Goal: Find specific page/section: Find specific page/section

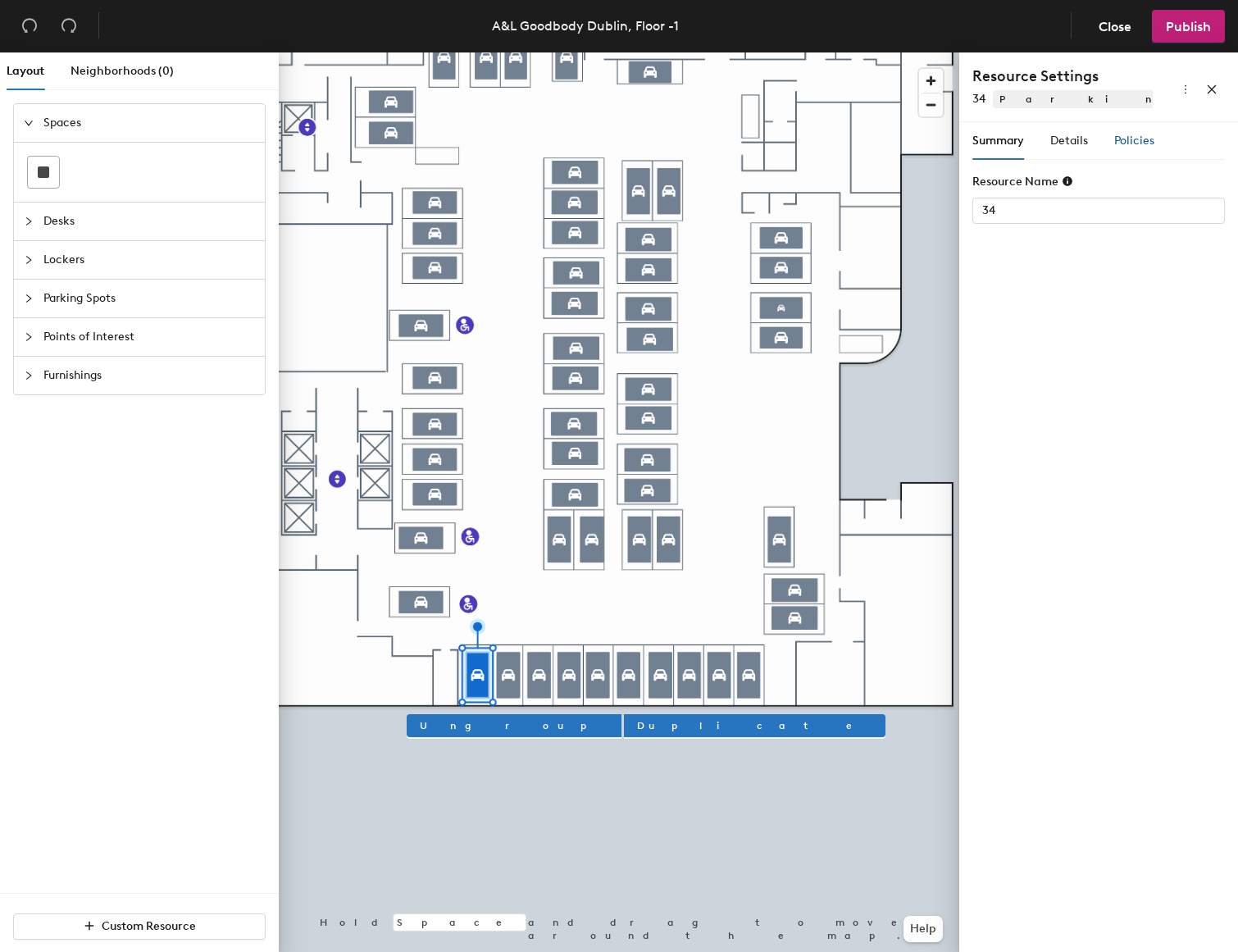
click at [1142, 137] on span "Policies" at bounding box center [1134, 140] width 40 height 14
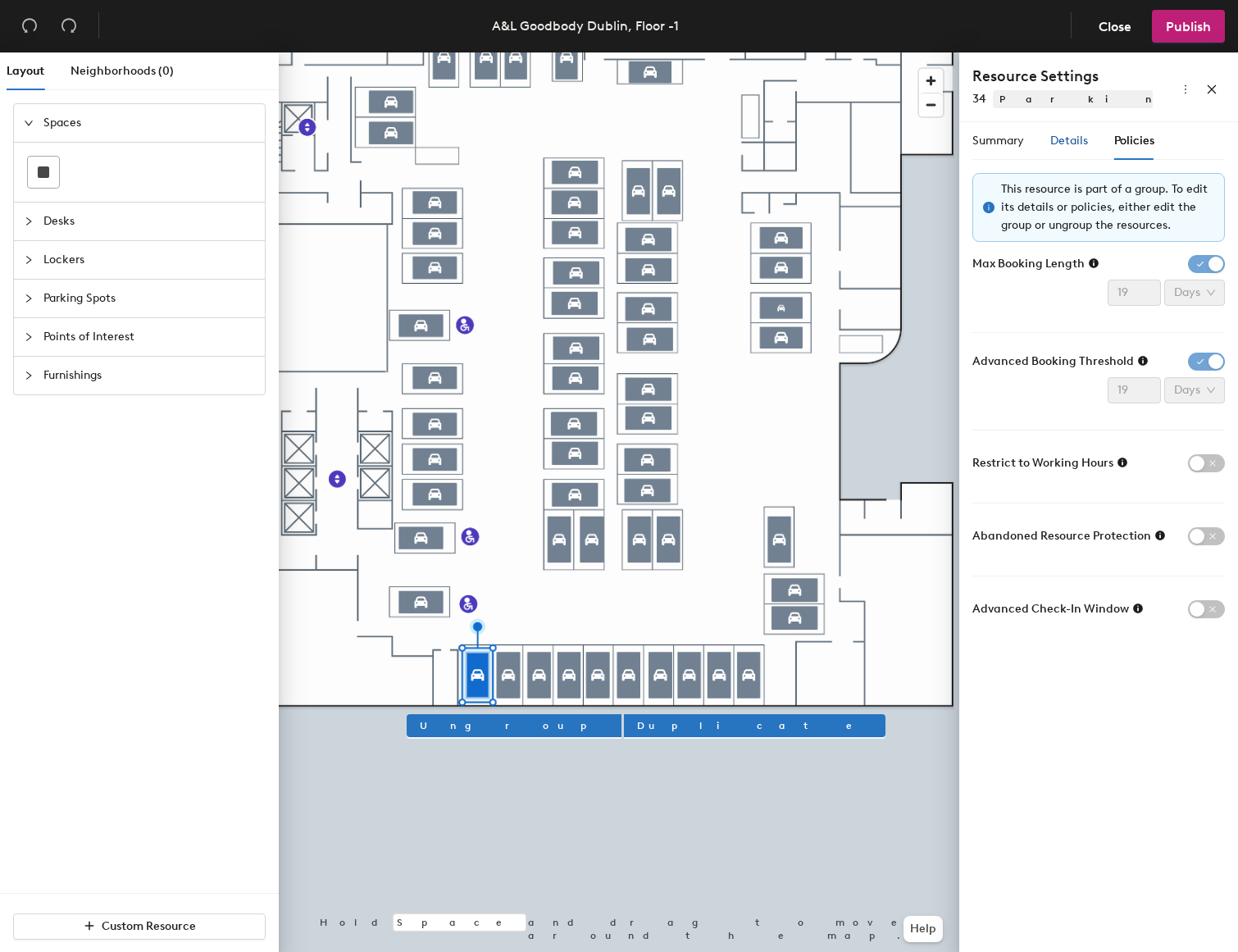
click at [1066, 145] on span "Details" at bounding box center [1069, 140] width 38 height 14
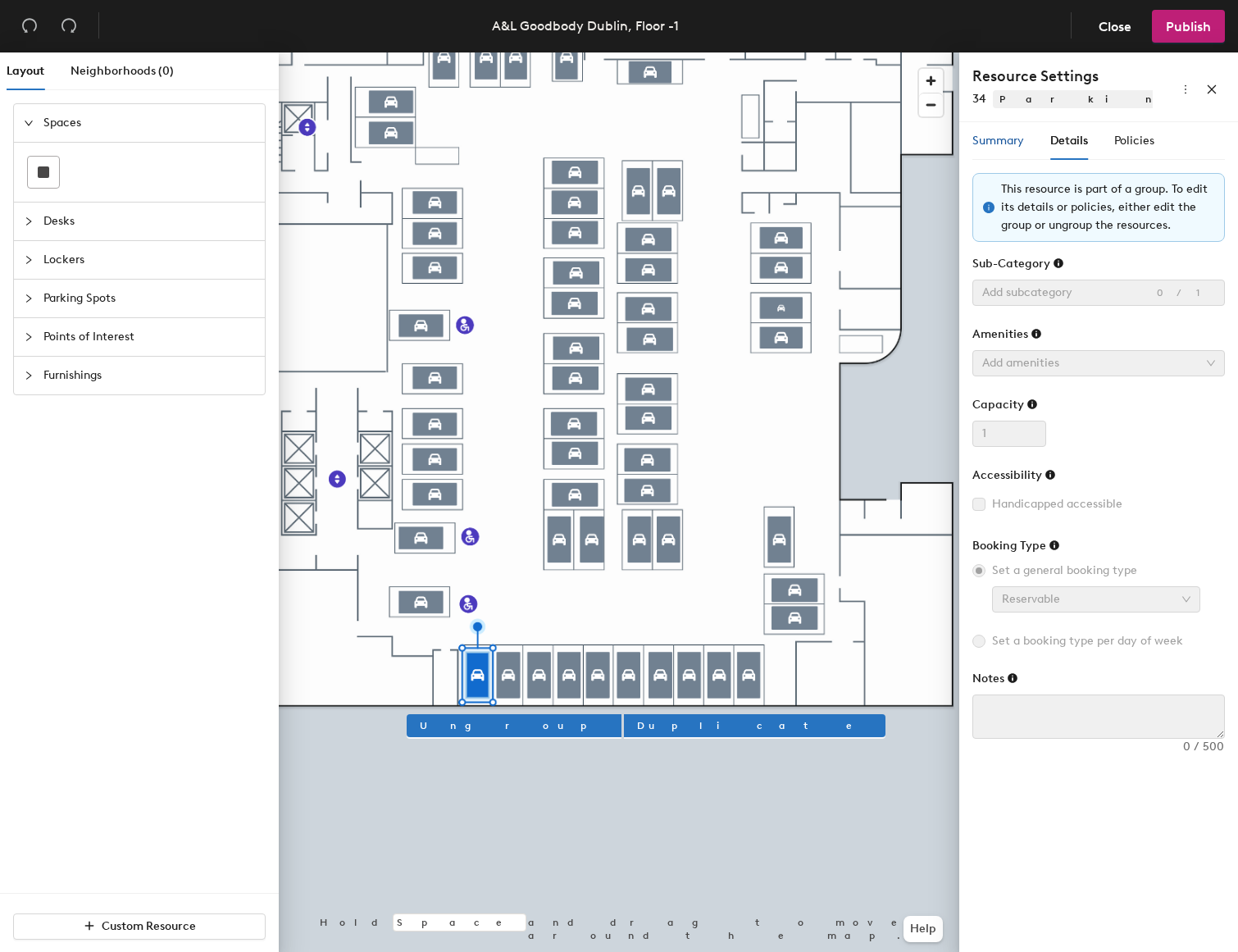
click at [1009, 134] on span "Summary" at bounding box center [998, 140] width 52 height 14
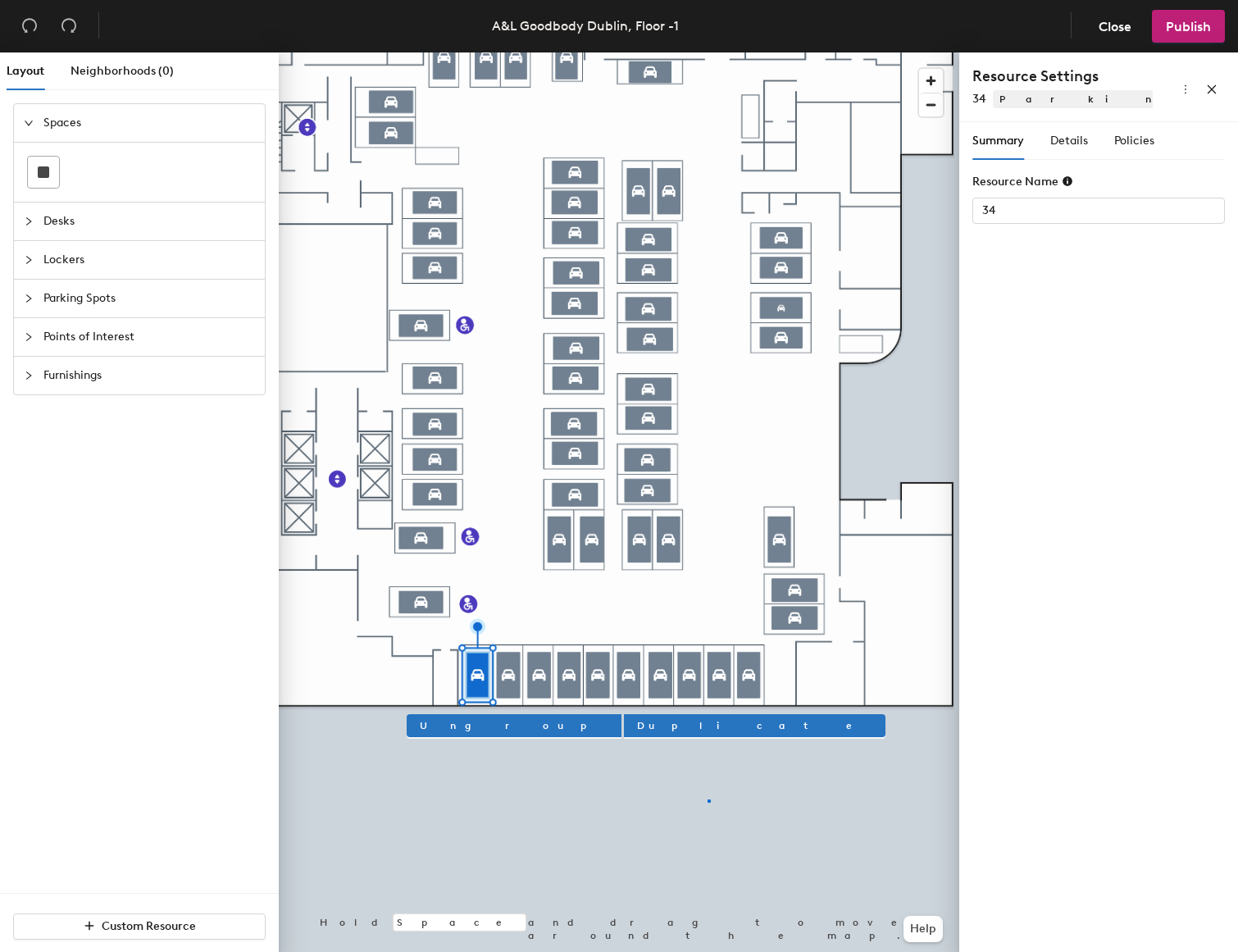
click at [708, 53] on div at bounding box center [619, 53] width 680 height 0
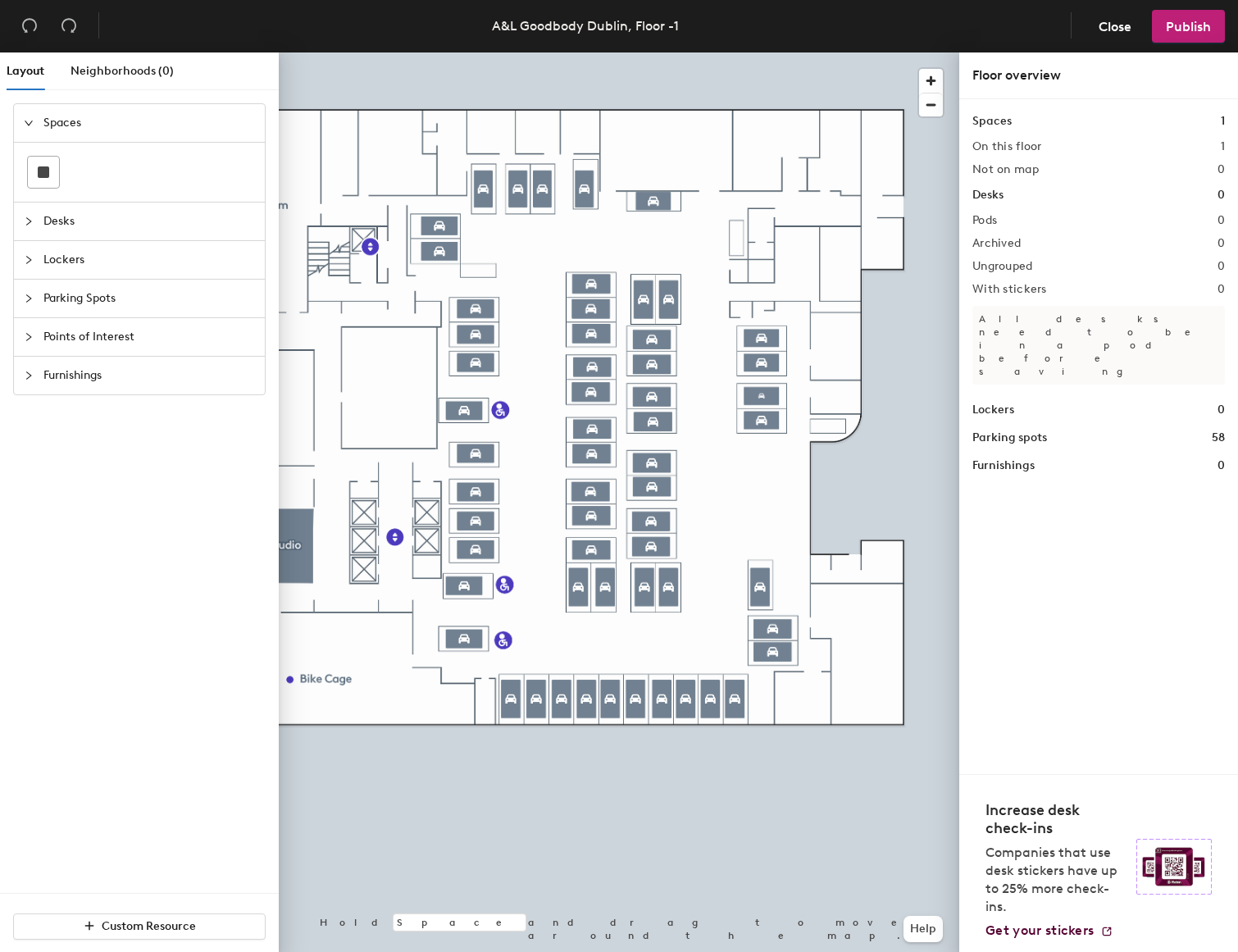
click at [545, 53] on div at bounding box center [619, 53] width 680 height 0
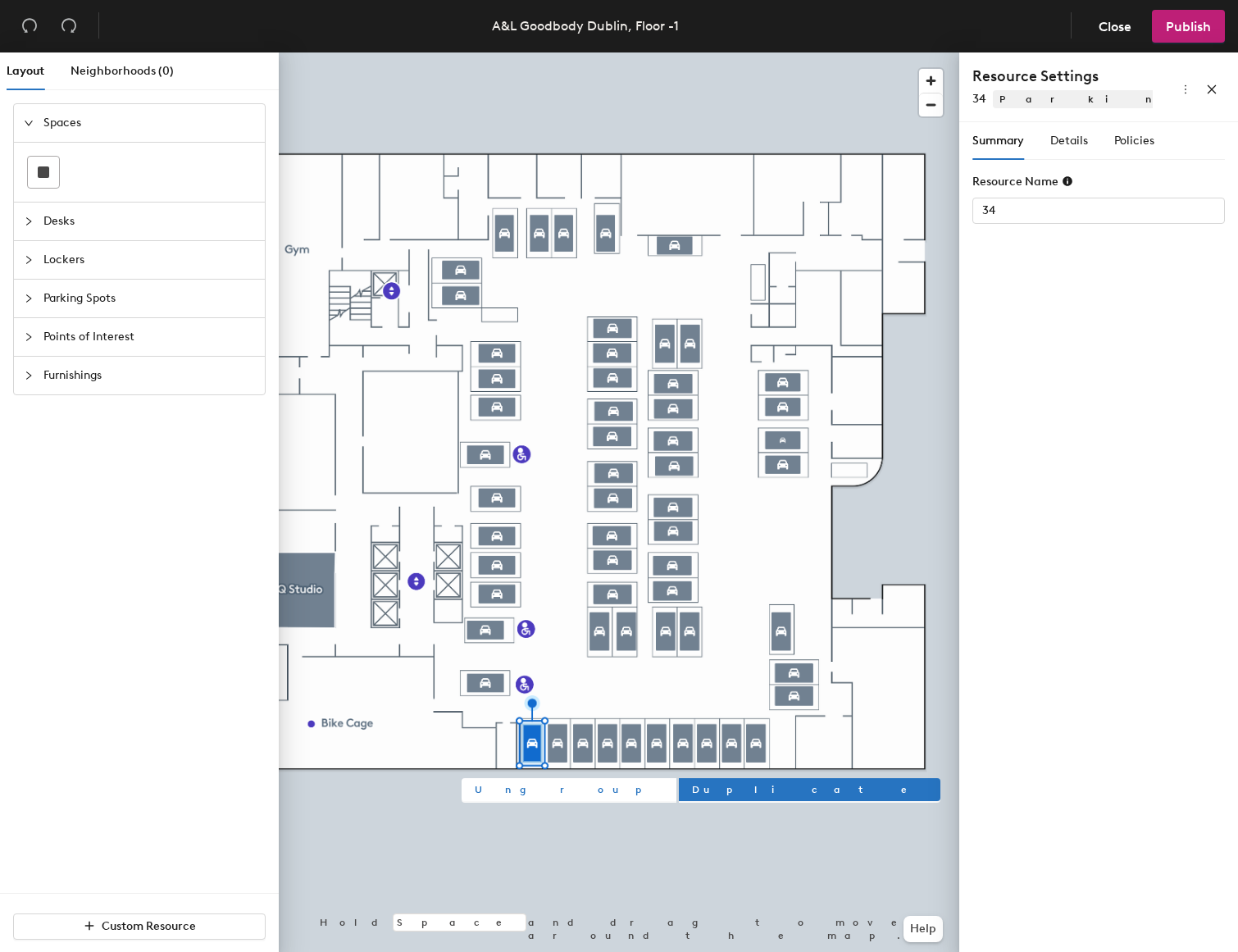
click at [486, 788] on span "Ungroup" at bounding box center [568, 788] width 189 height 15
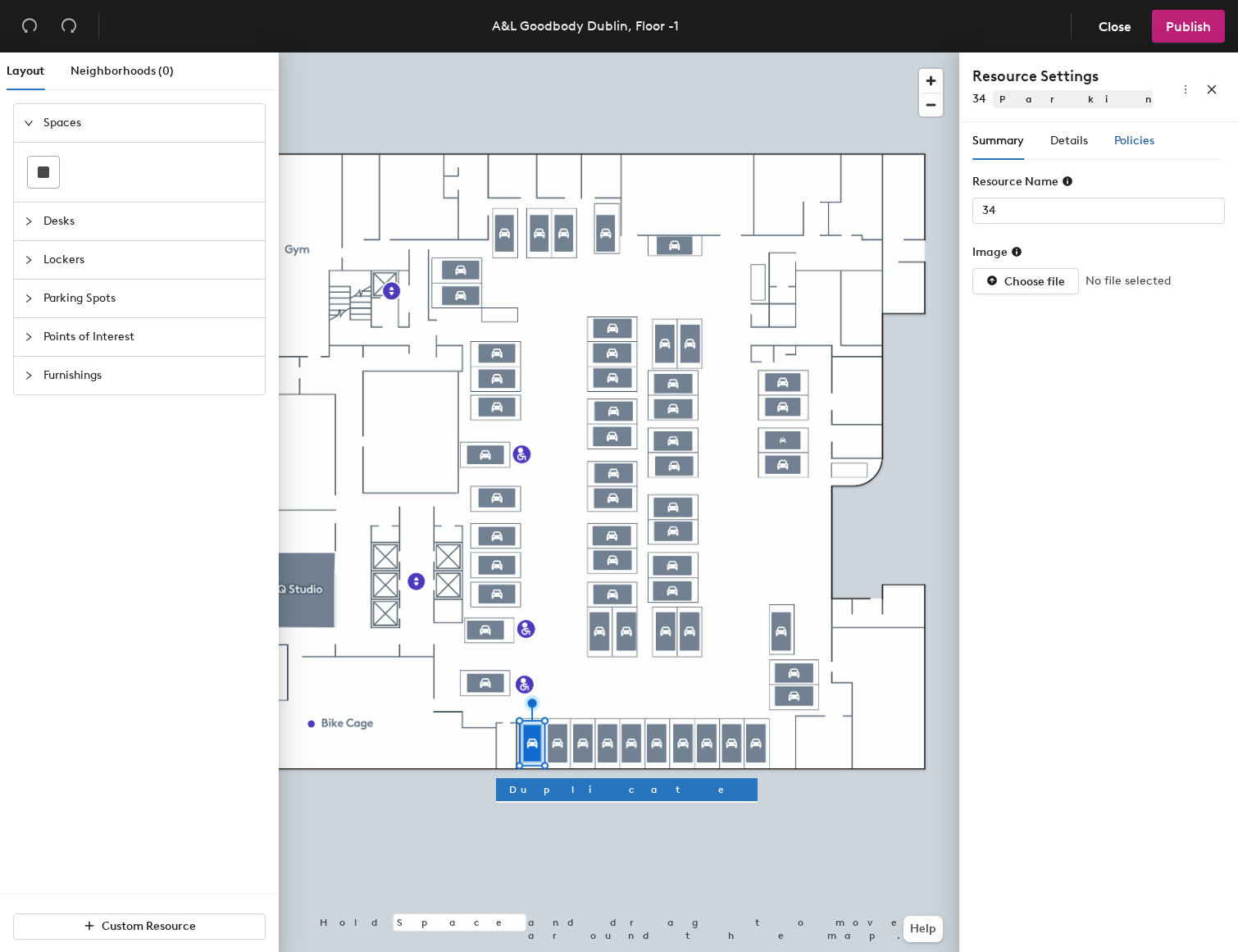
click at [1136, 144] on span "Policies" at bounding box center [1134, 140] width 40 height 14
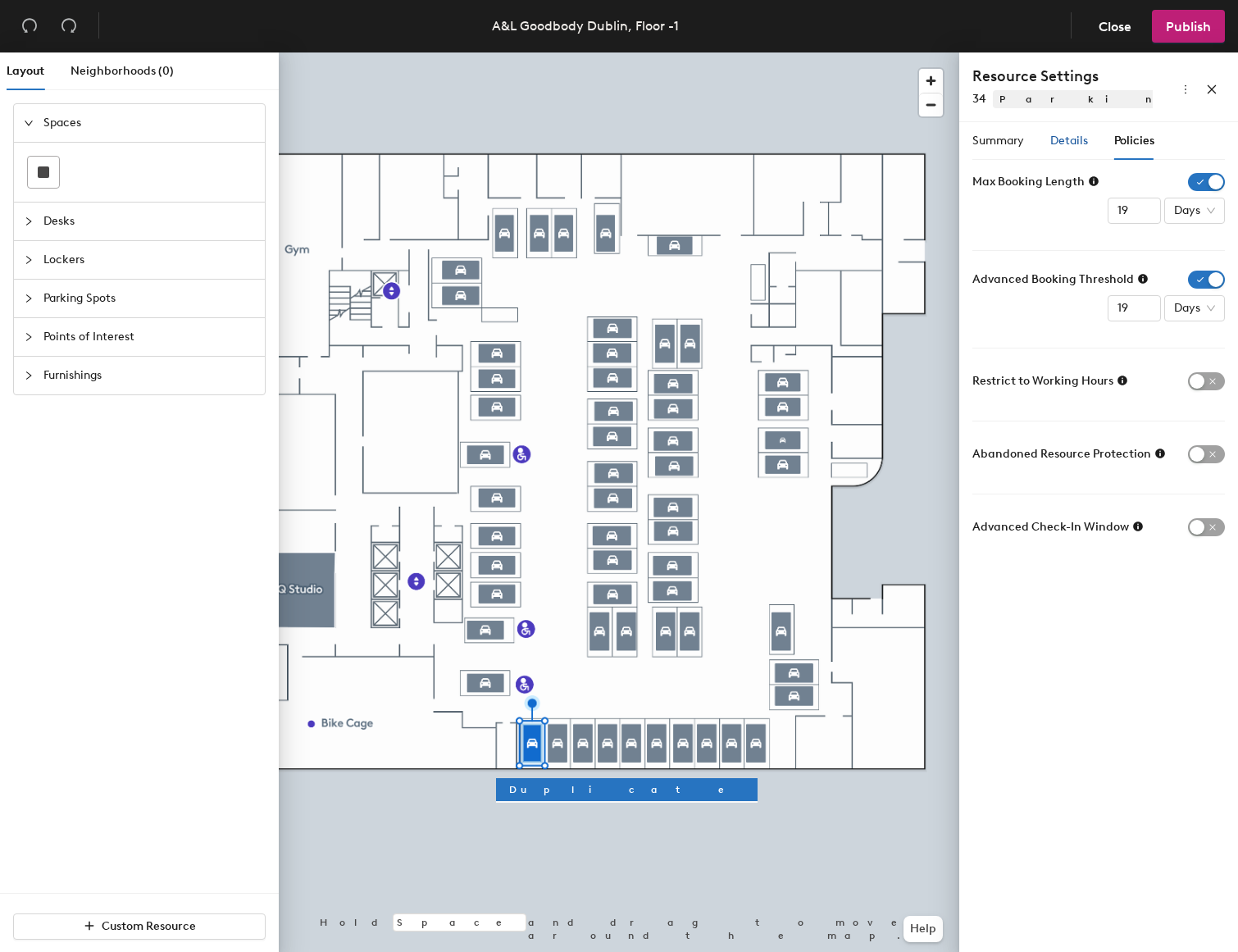
click at [1074, 142] on span "Details" at bounding box center [1069, 140] width 38 height 14
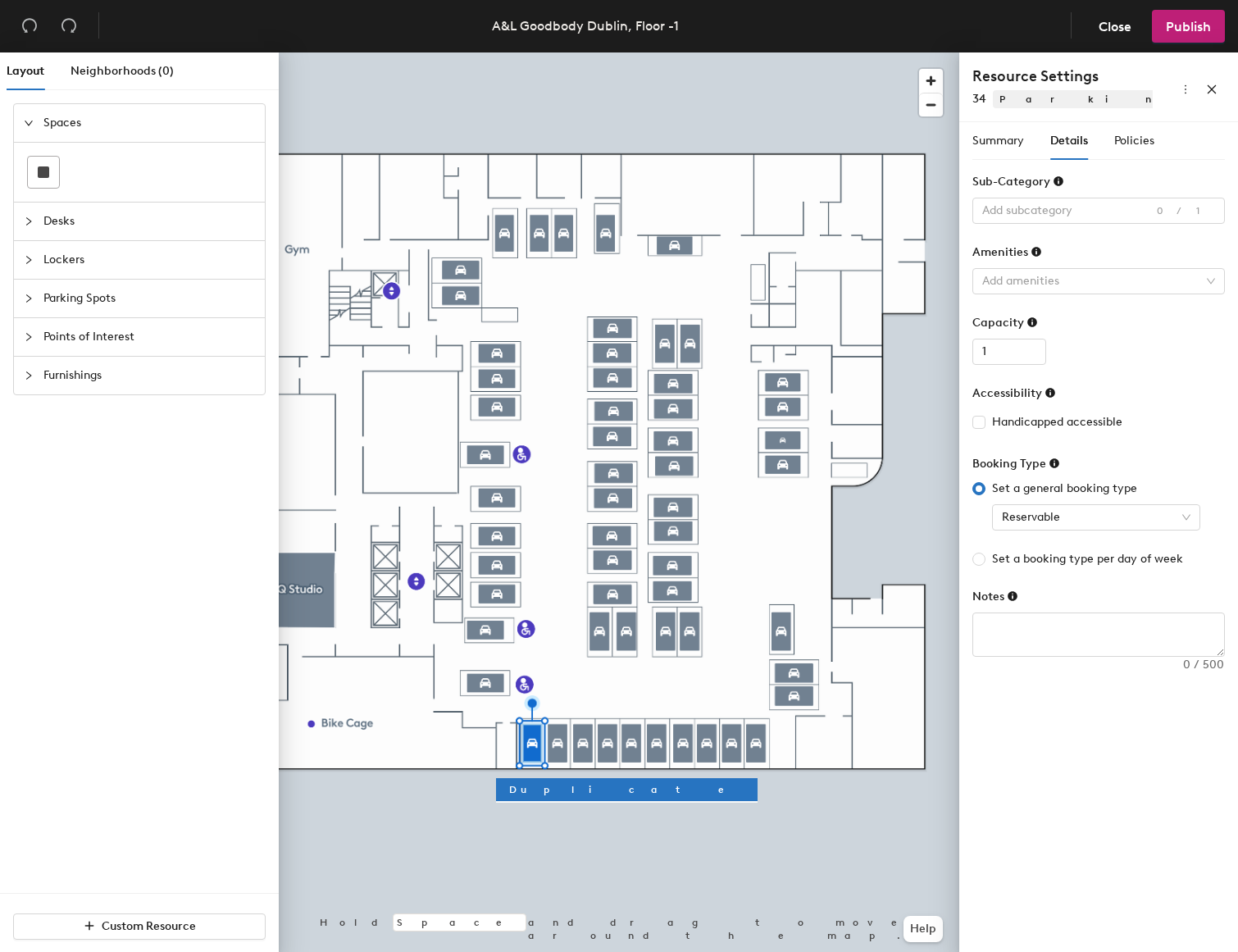
click at [674, 53] on div at bounding box center [619, 53] width 680 height 0
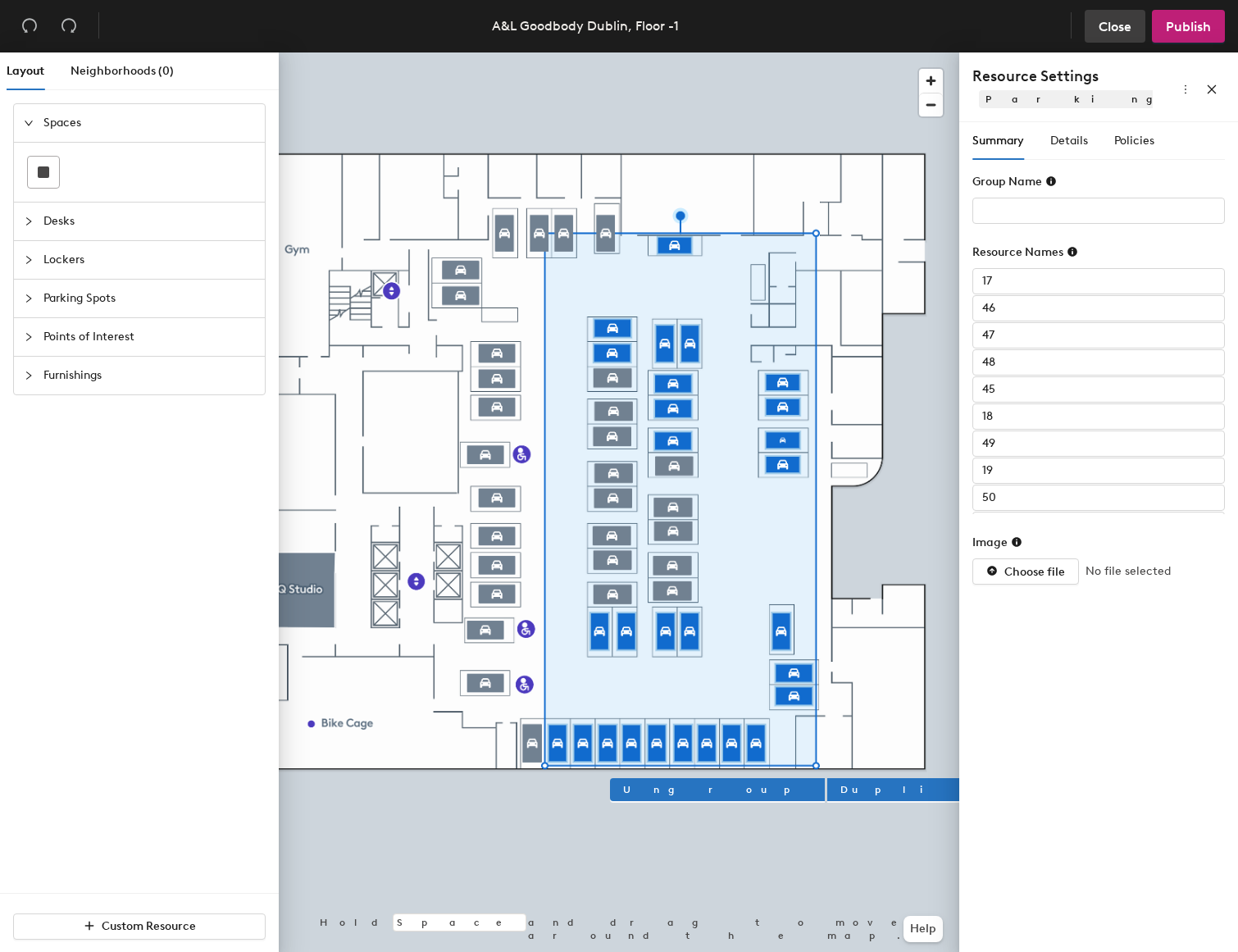
click at [1120, 15] on button "Close" at bounding box center [1115, 26] width 60 height 33
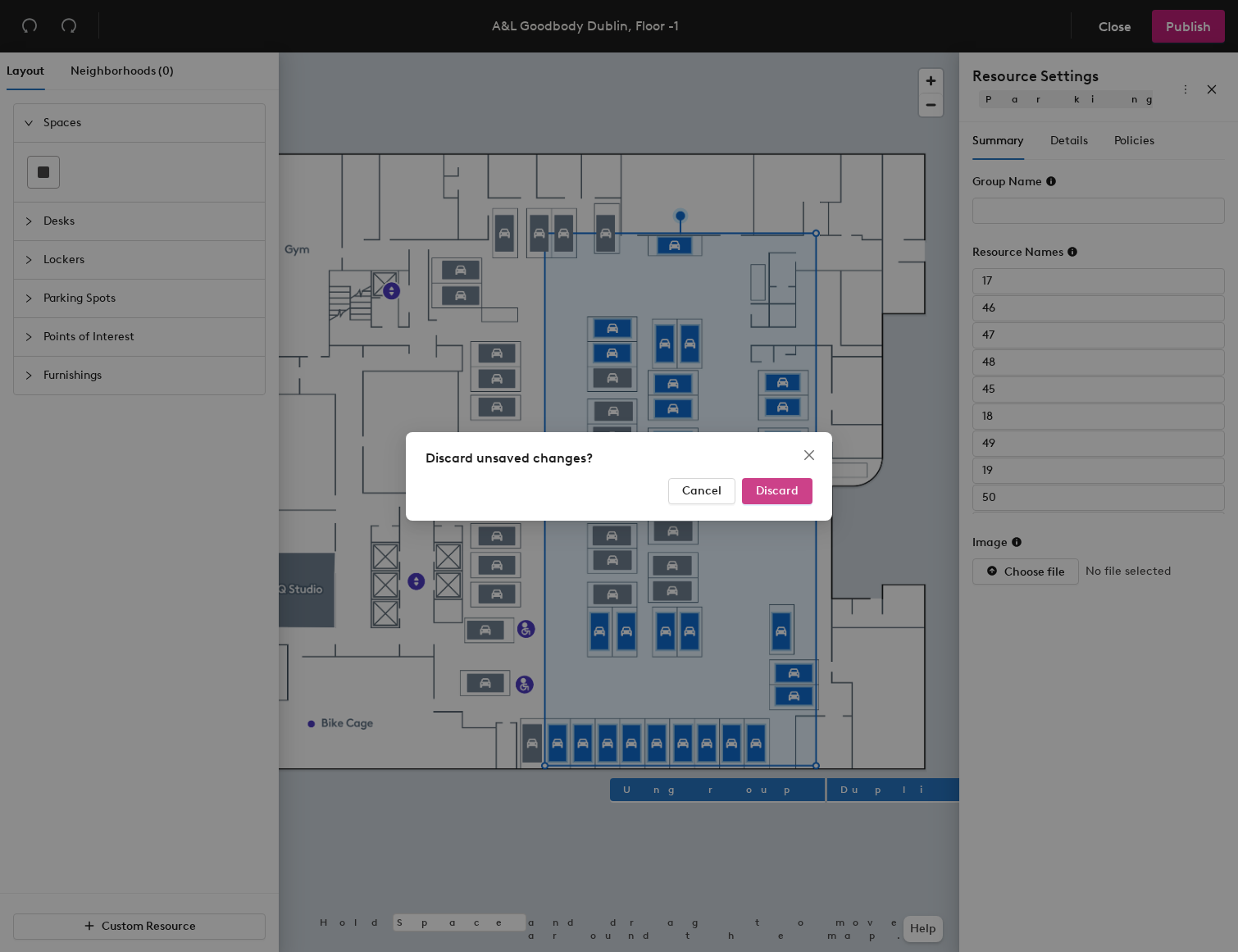
click at [788, 494] on span "Discard" at bounding box center [777, 491] width 43 height 14
